Goal: Task Accomplishment & Management: Manage account settings

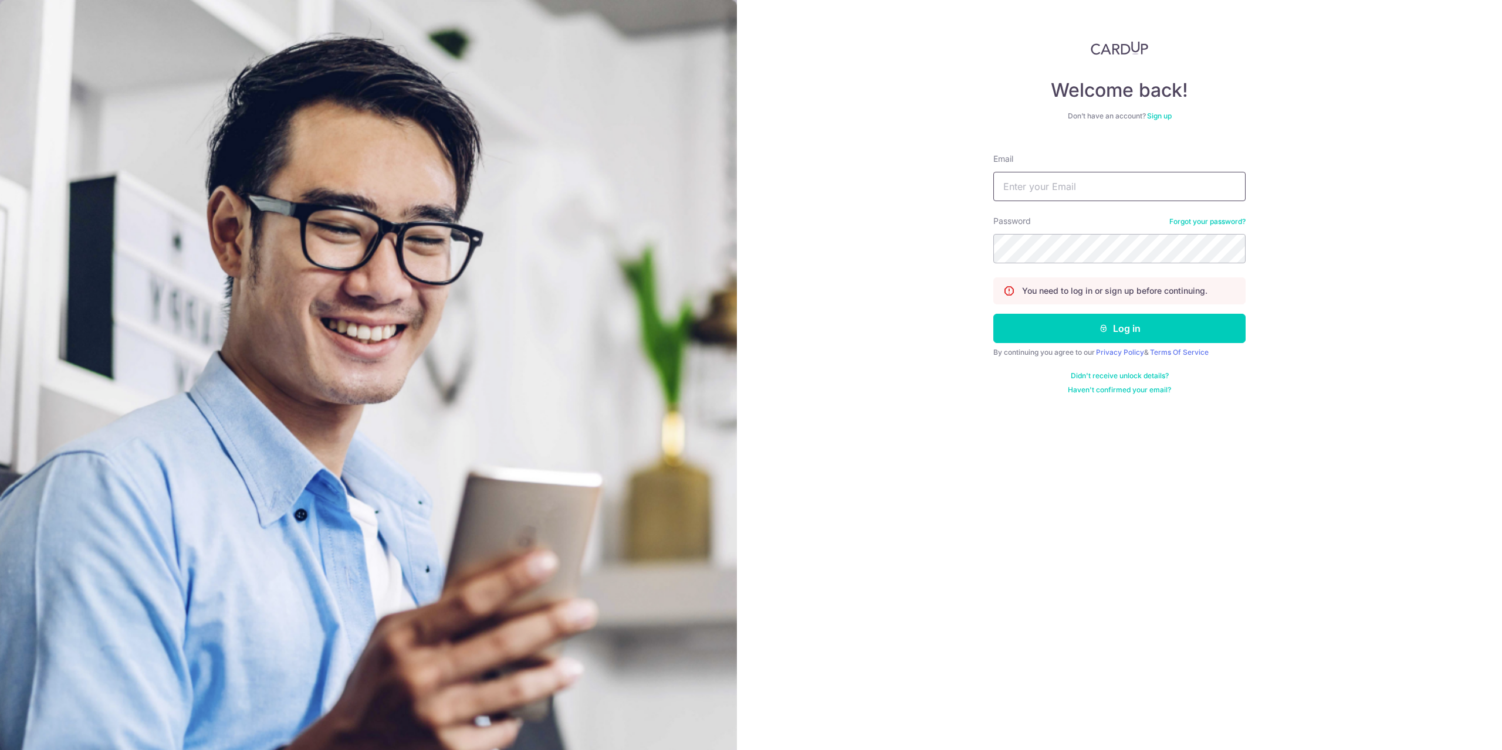
click at [1132, 177] on input "Email" at bounding box center [1119, 186] width 252 height 29
type input "[EMAIL_ADDRESS][DOMAIN_NAME]"
click at [993, 314] on button "Log in" at bounding box center [1119, 328] width 252 height 29
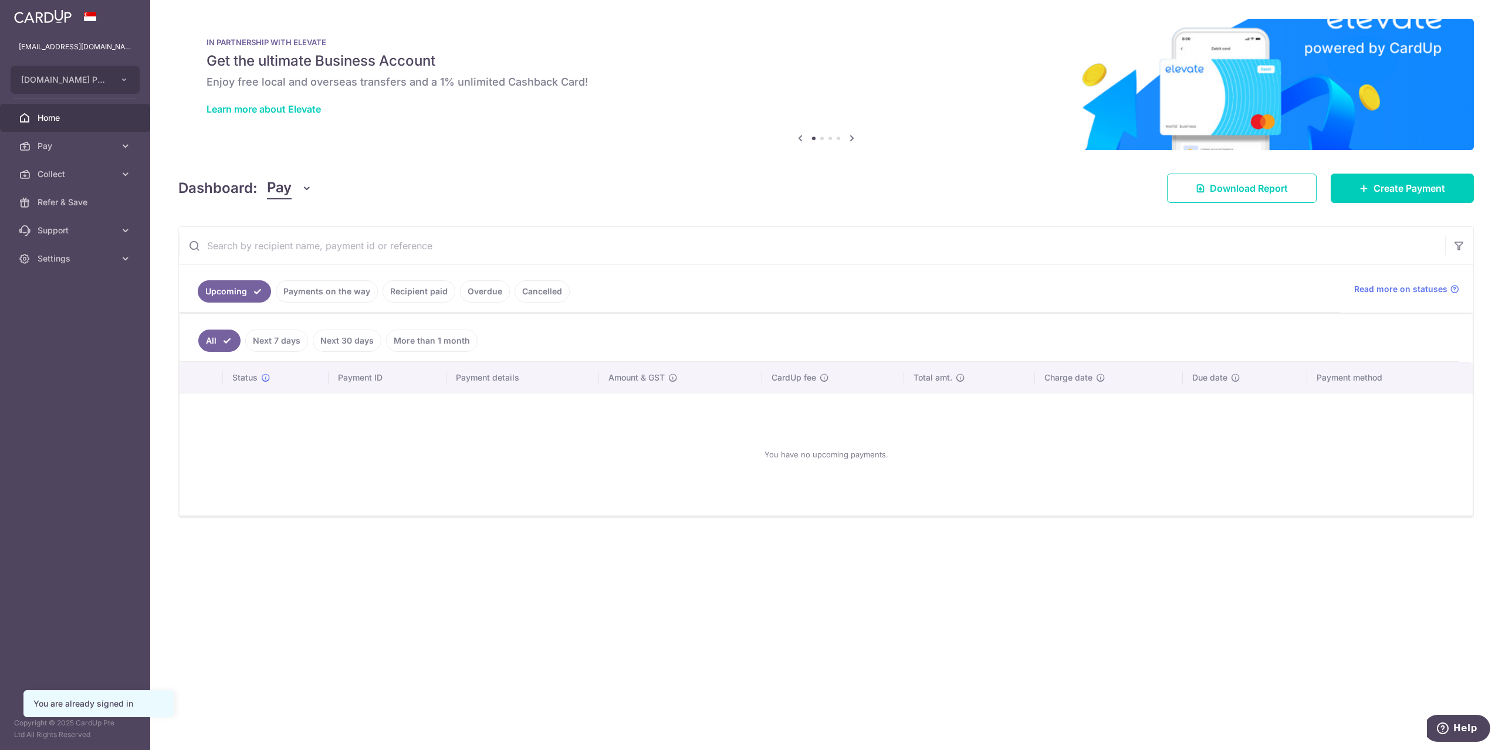
click at [422, 292] on link "Recipient paid" at bounding box center [418, 291] width 73 height 22
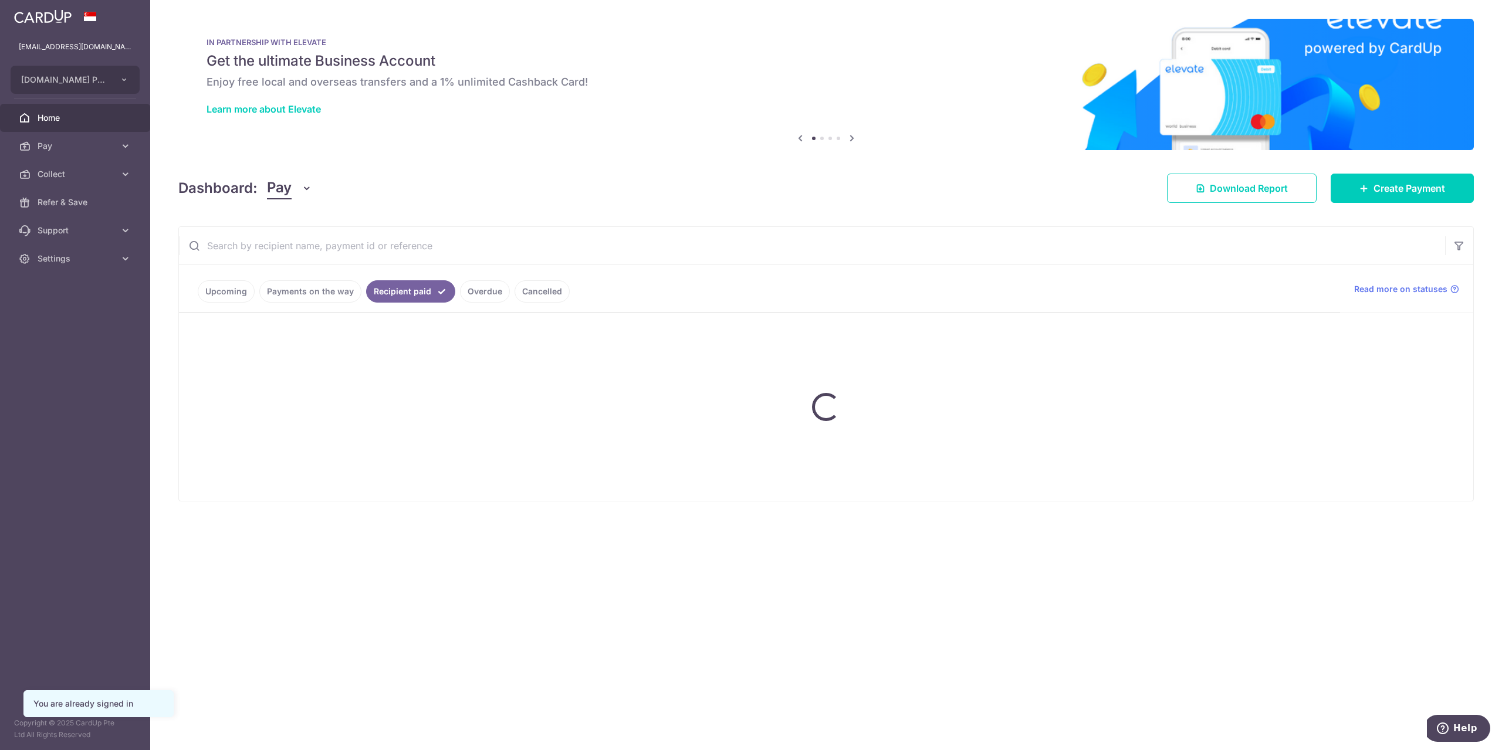
click at [385, 255] on input "text" at bounding box center [812, 246] width 1266 height 38
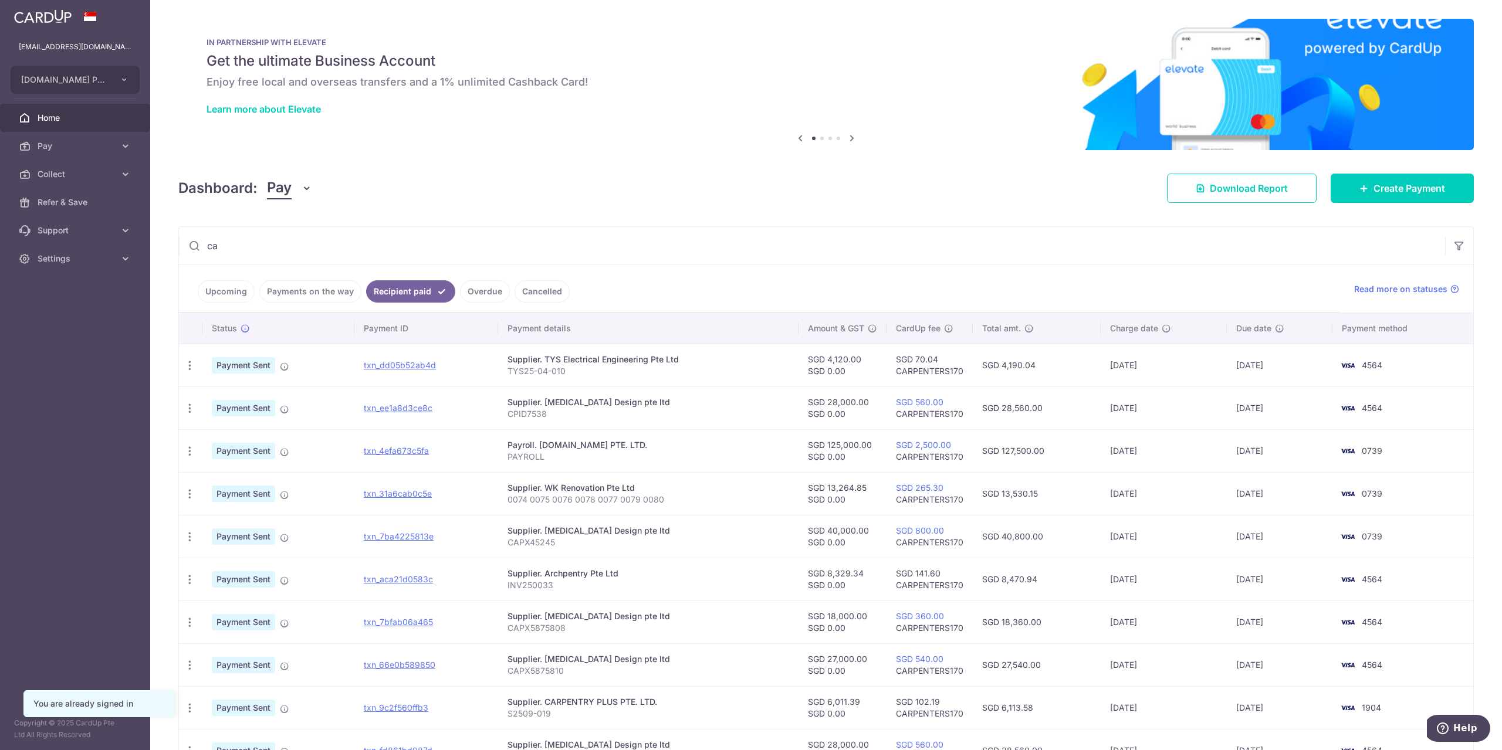
click at [291, 249] on input "ca" at bounding box center [812, 246] width 1266 height 38
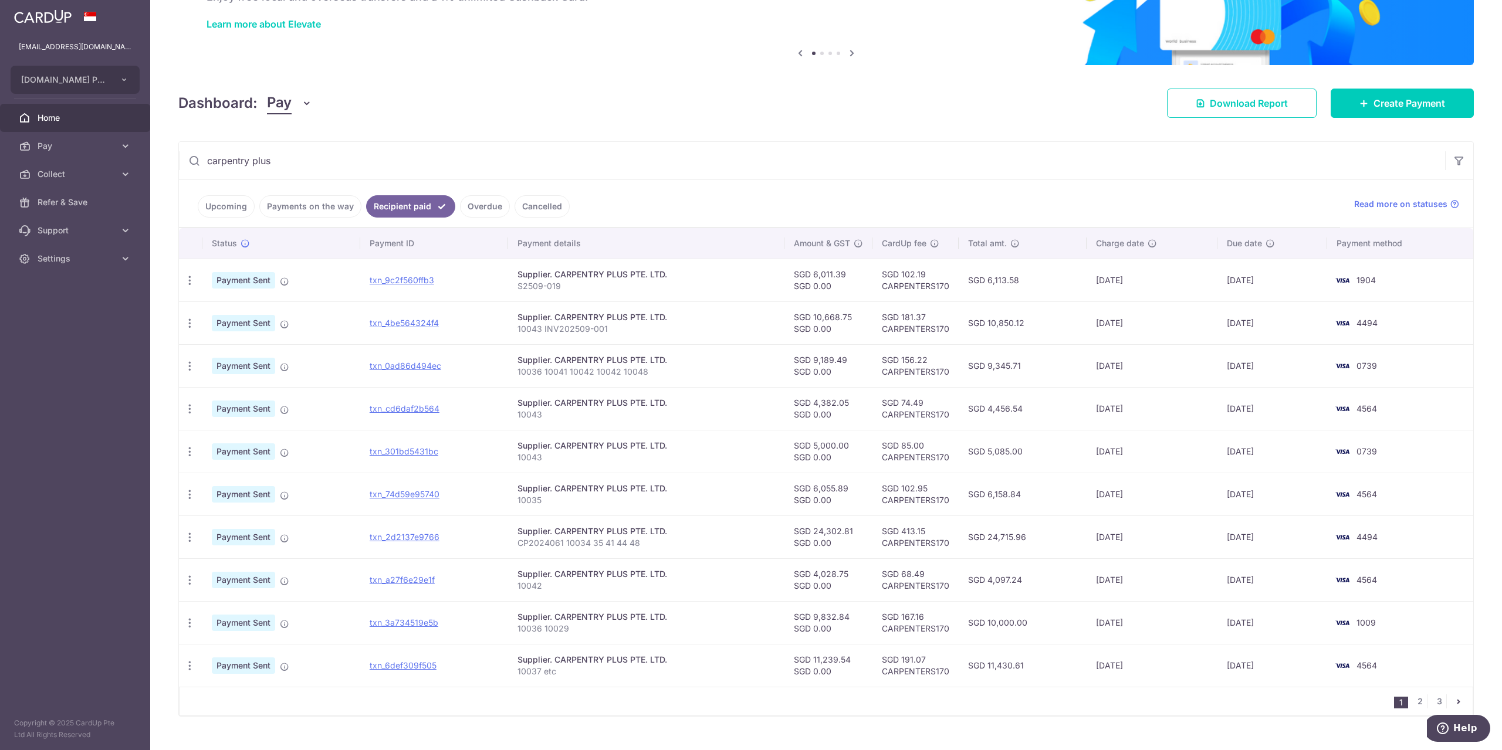
scroll to position [97, 0]
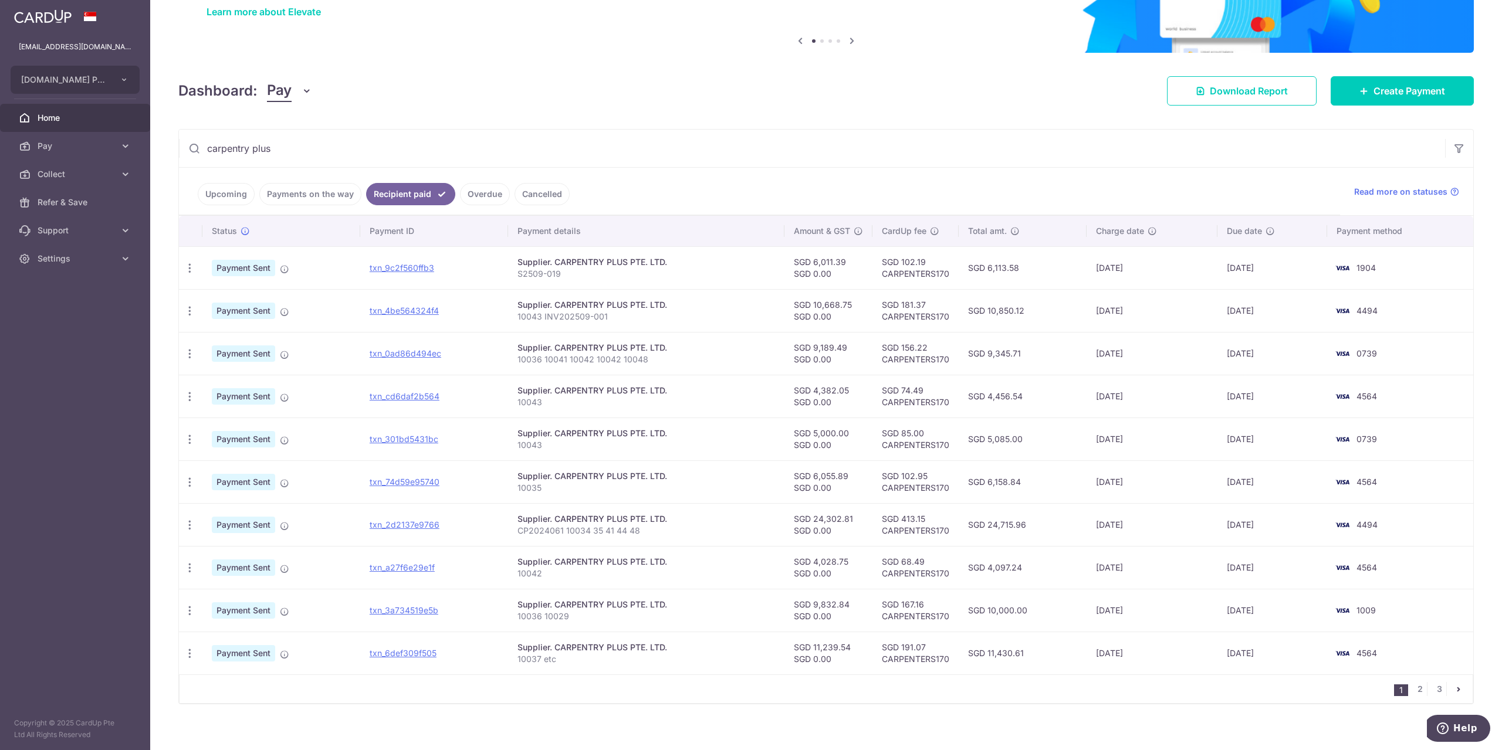
type input "carpentry plus"
